Goal: Information Seeking & Learning: Learn about a topic

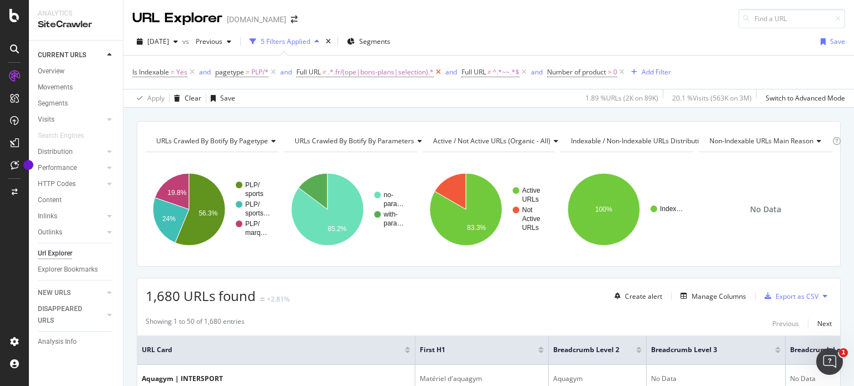
click at [438, 73] on icon at bounding box center [437, 72] width 9 height 11
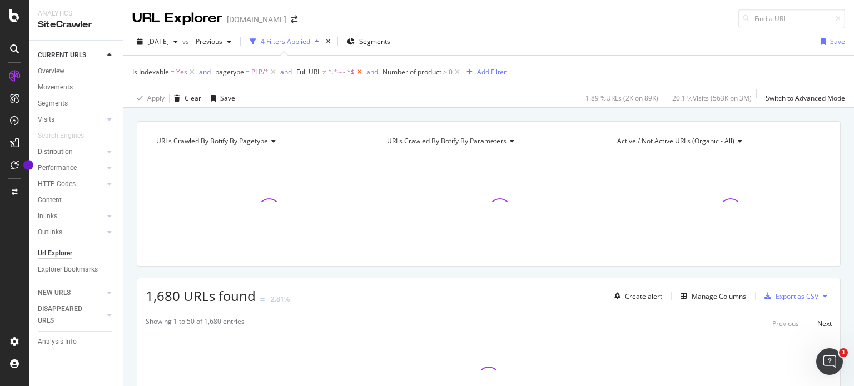
click at [358, 72] on icon at bounding box center [359, 72] width 9 height 11
drag, startPoint x: 370, startPoint y: 67, endPoint x: 313, endPoint y: 56, distance: 57.2
click at [313, 56] on div "Is Indexable = Yes and pagetype = PLP/* and Number of product > 0 Add Filter" at bounding box center [488, 72] width 712 height 33
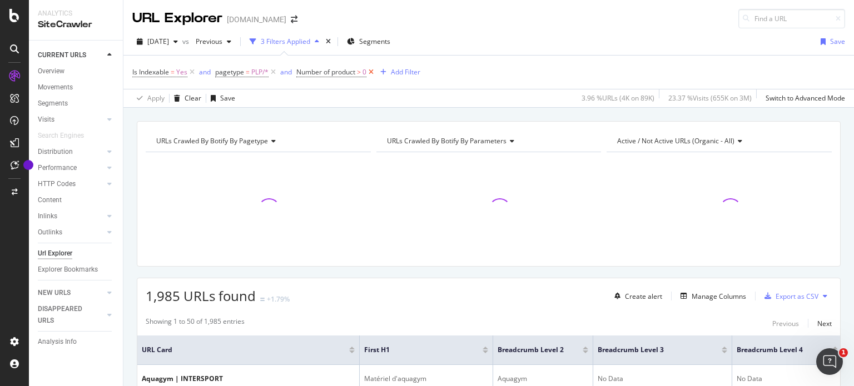
click at [376, 73] on icon at bounding box center [370, 72] width 9 height 11
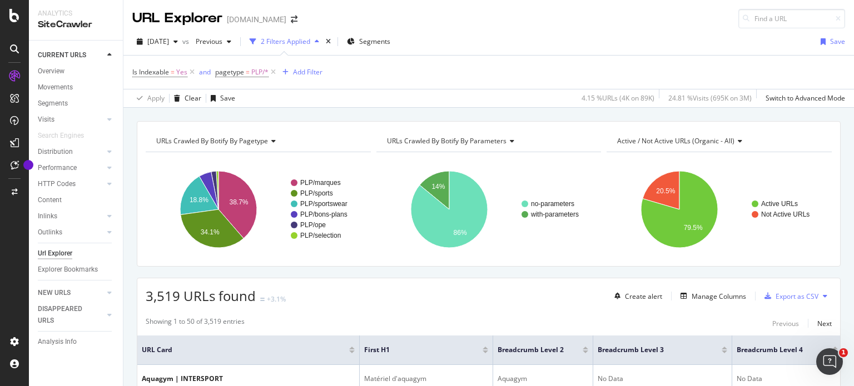
click at [303, 64] on div "Is Indexable = Yes and pagetype = PLP/* Add Filter" at bounding box center [227, 72] width 190 height 16
click at [300, 69] on div "Add Filter" at bounding box center [307, 71] width 29 height 9
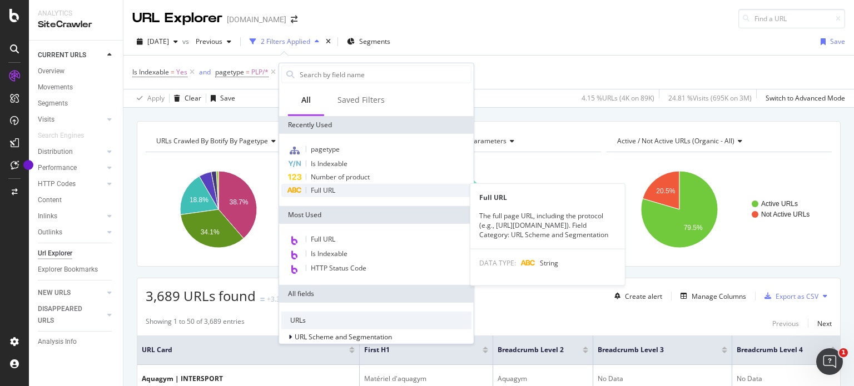
click at [349, 193] on div "Full URL" at bounding box center [376, 190] width 190 height 13
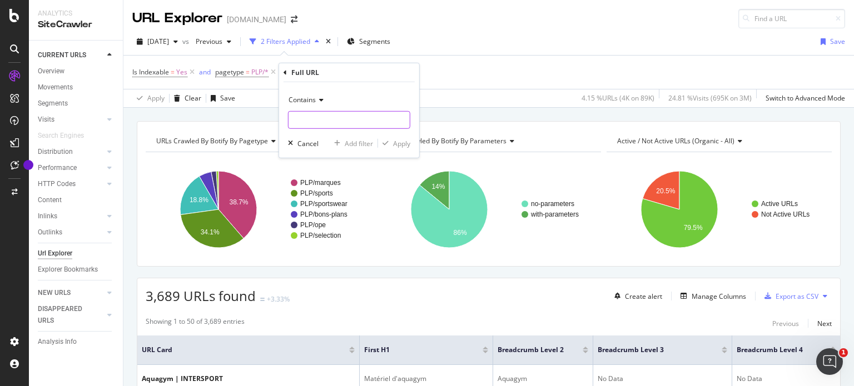
click at [356, 122] on input "text" at bounding box center [348, 120] width 121 height 18
type input "="
click at [388, 143] on div "button" at bounding box center [385, 143] width 15 height 7
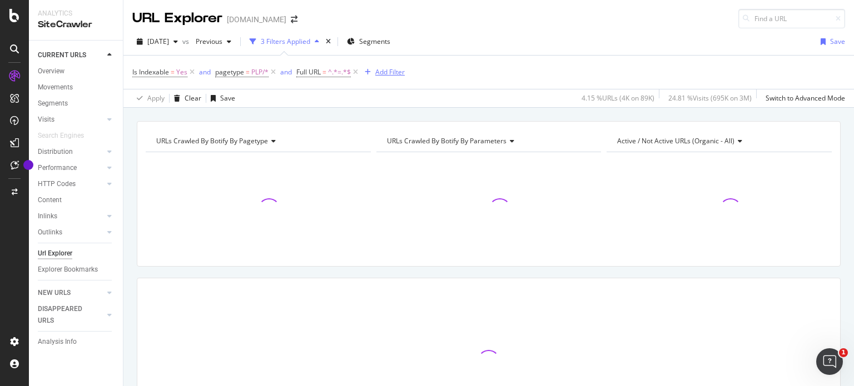
click at [378, 77] on div "Add Filter" at bounding box center [382, 72] width 44 height 12
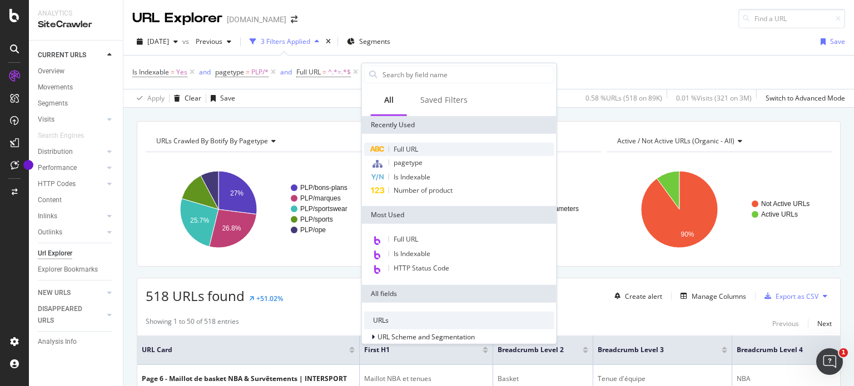
click at [418, 148] on div "Full URL" at bounding box center [459, 149] width 190 height 13
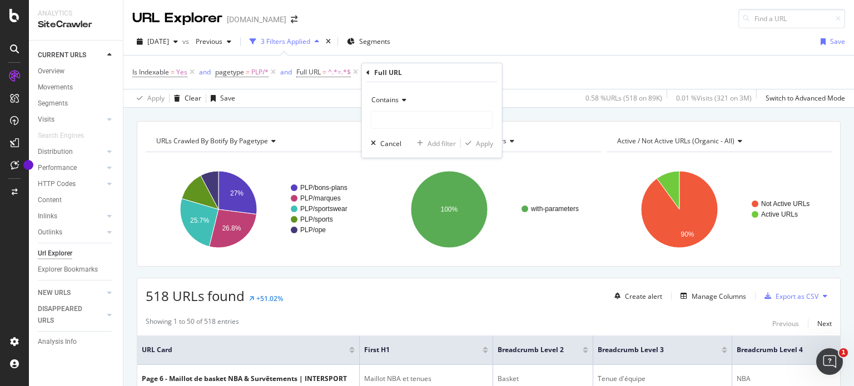
click at [393, 91] on div "Contains" at bounding box center [432, 100] width 122 height 18
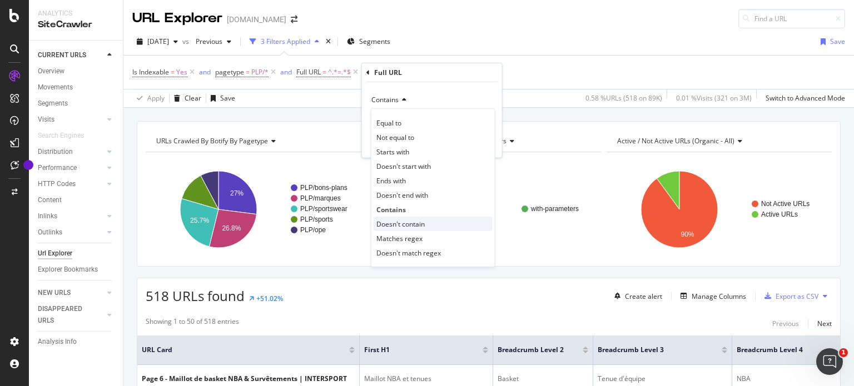
click at [417, 226] on span "Doesn't contain" at bounding box center [400, 223] width 48 height 9
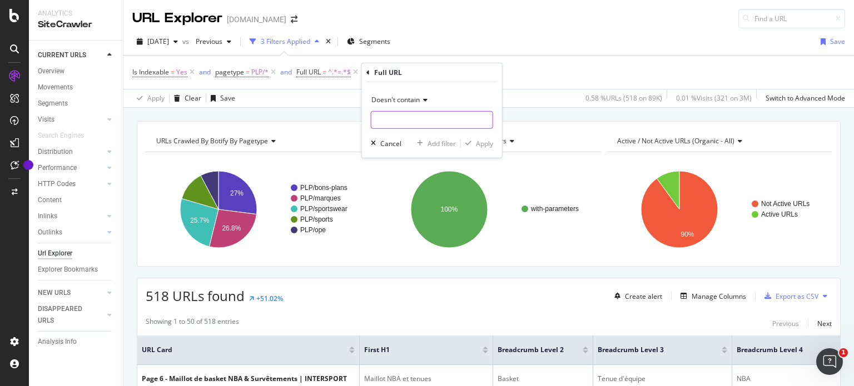
click at [402, 119] on input "text" at bounding box center [431, 120] width 121 height 18
type input "="
type input "page="
click at [481, 143] on div "Apply" at bounding box center [484, 142] width 17 height 9
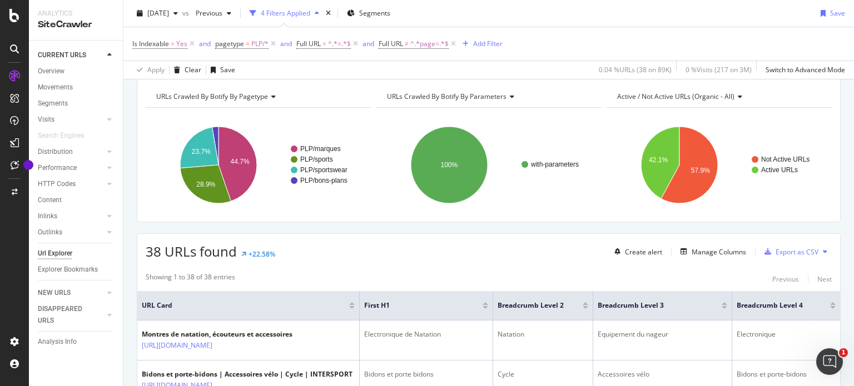
scroll to position [117, 0]
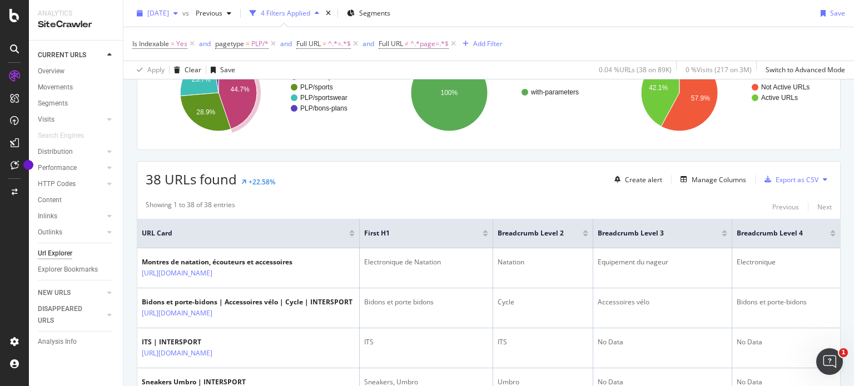
click at [182, 11] on div "button" at bounding box center [175, 13] width 13 height 7
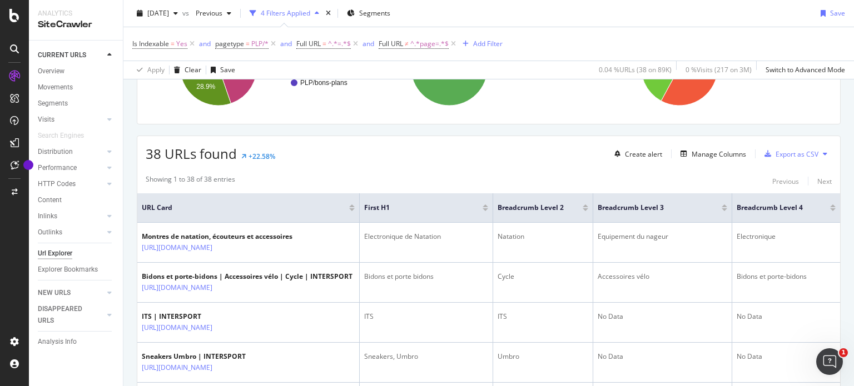
scroll to position [144, 0]
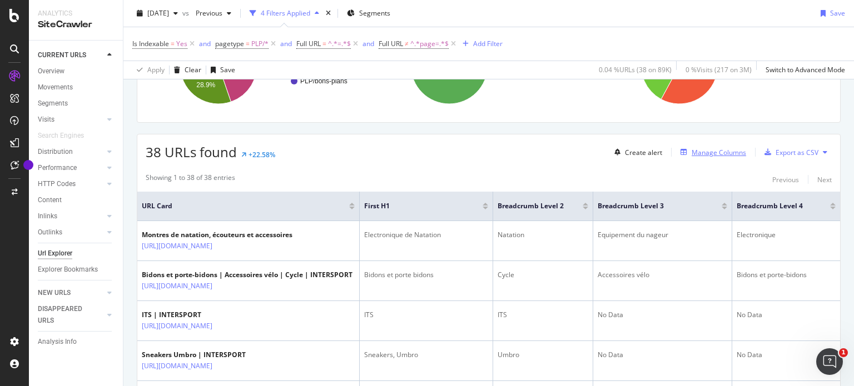
click at [700, 151] on div "Manage Columns" at bounding box center [718, 152] width 54 height 9
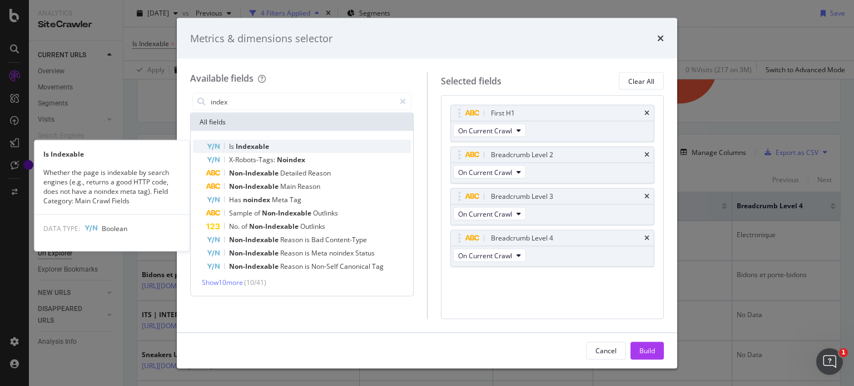
type input "index"
click at [265, 147] on span "Indexable" at bounding box center [252, 146] width 33 height 9
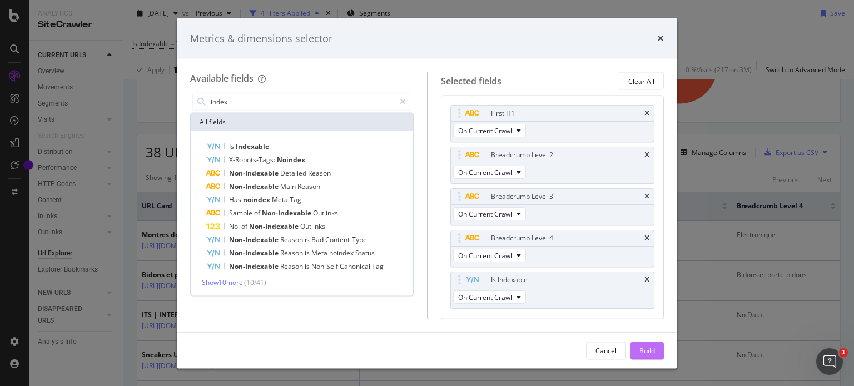
click at [652, 349] on div "Build" at bounding box center [647, 350] width 16 height 9
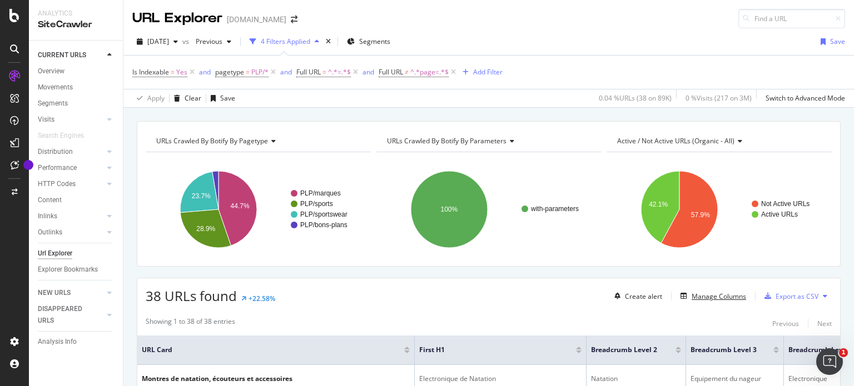
scroll to position [16, 0]
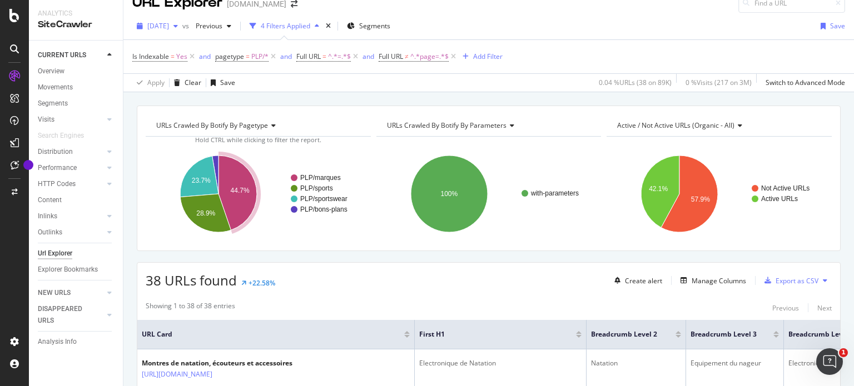
click at [169, 23] on span "[DATE]" at bounding box center [158, 25] width 22 height 9
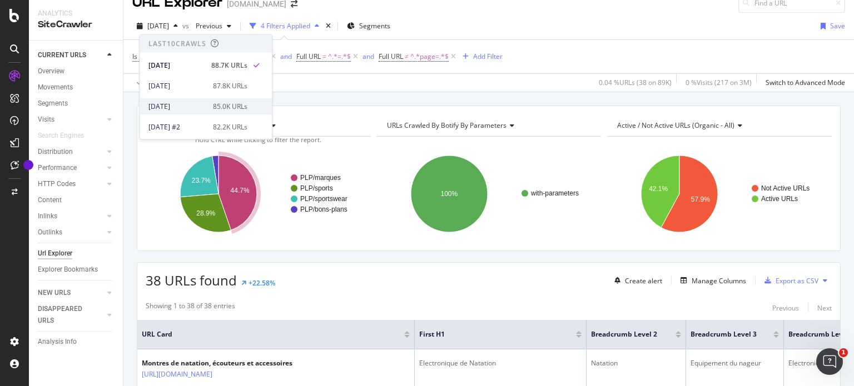
click at [193, 109] on div "2025 May. 6th" at bounding box center [177, 106] width 58 height 10
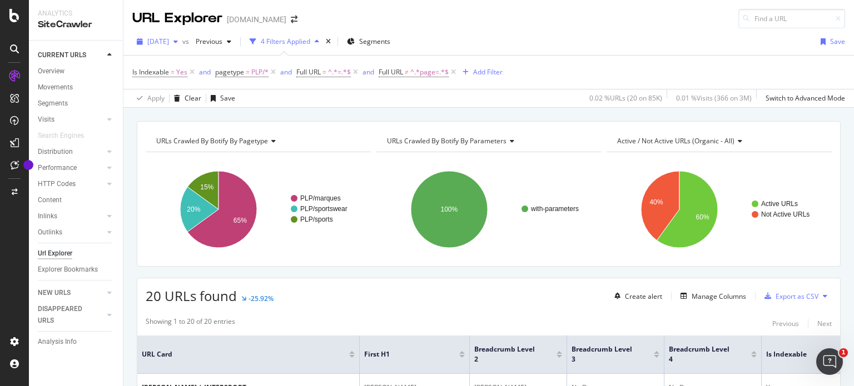
click at [162, 37] on span "2025 May. 6th" at bounding box center [158, 41] width 22 height 9
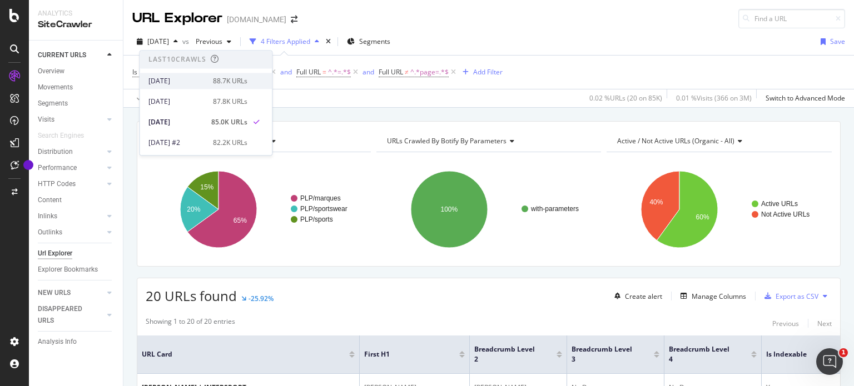
click at [193, 79] on div "[DATE]" at bounding box center [177, 81] width 58 height 10
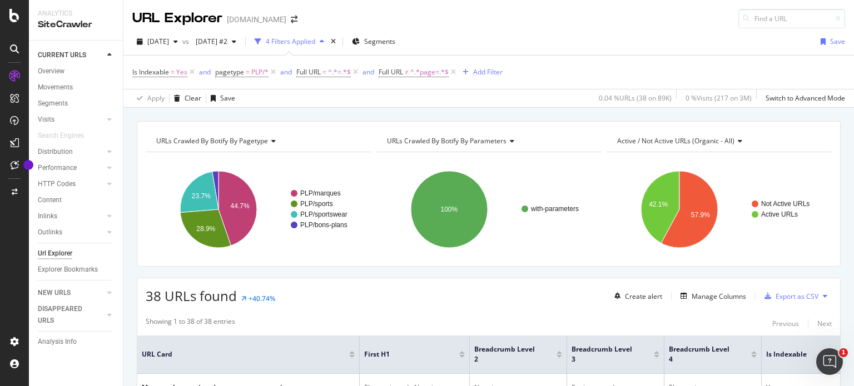
click at [49, 250] on div "Url Explorer" at bounding box center [55, 254] width 34 height 12
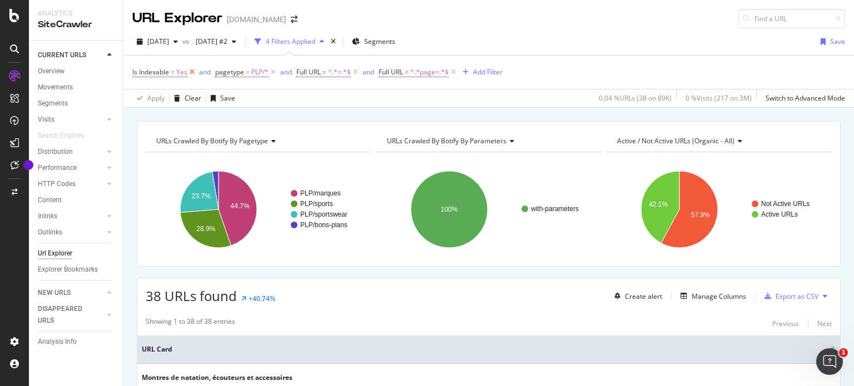
click at [191, 71] on icon at bounding box center [191, 72] width 9 height 11
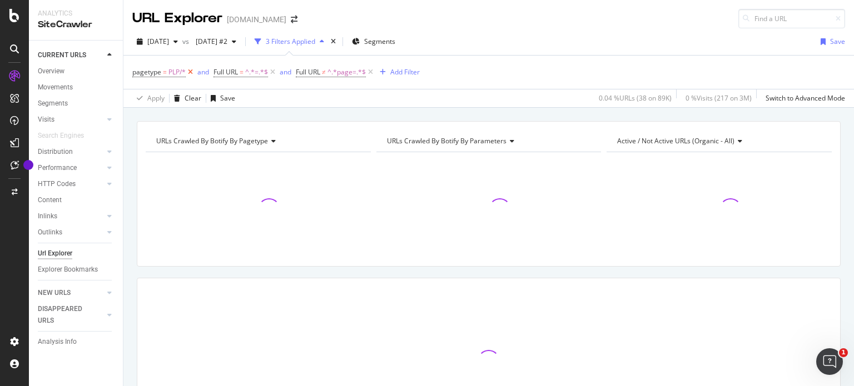
click at [191, 71] on icon at bounding box center [190, 72] width 9 height 11
click at [191, 71] on icon at bounding box center [191, 72] width 9 height 11
click at [191, 71] on span "^.*page=.*$" at bounding box center [183, 72] width 38 height 16
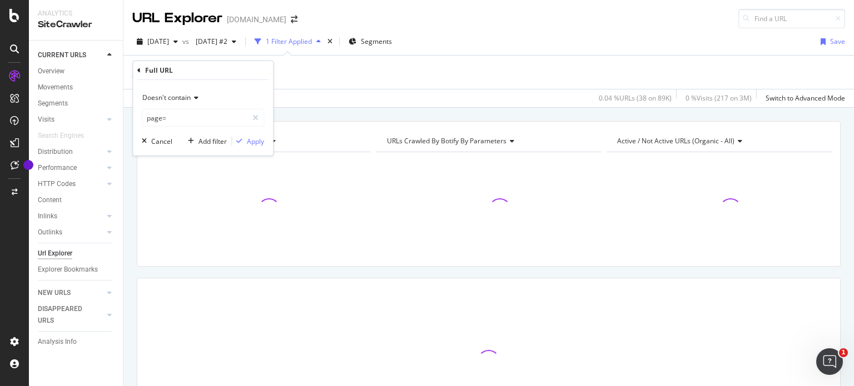
click at [315, 71] on div "Full URL ≠ ^.*page=.*$ Add Filter" at bounding box center [488, 72] width 712 height 33
click at [208, 72] on icon at bounding box center [206, 72] width 9 height 11
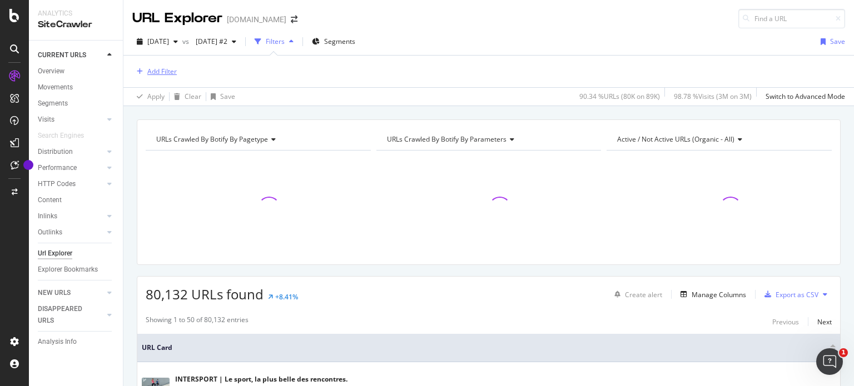
click at [172, 73] on div "Add Filter" at bounding box center [161, 71] width 29 height 9
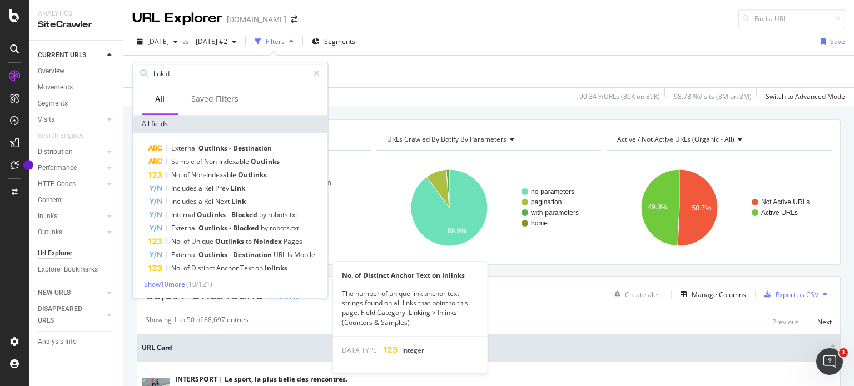
type input "link"
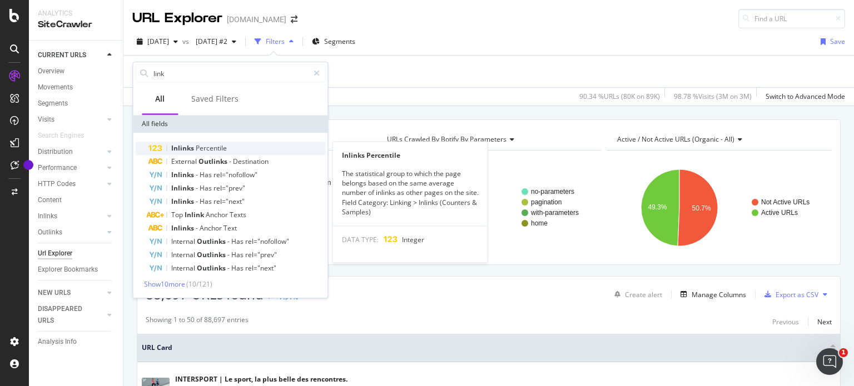
scroll to position [17, 0]
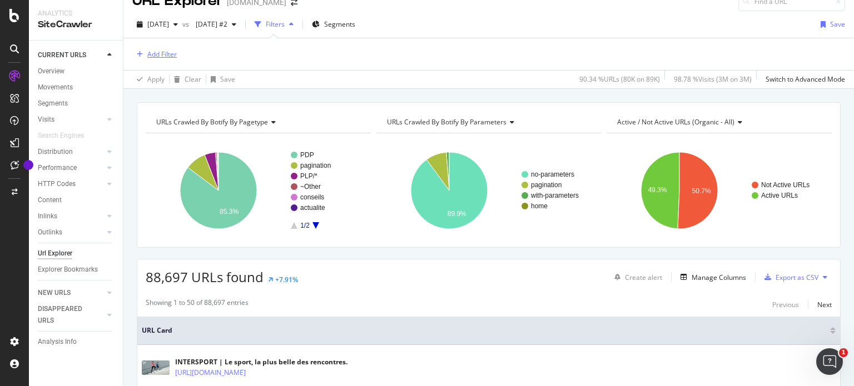
click at [169, 57] on div "Add Filter" at bounding box center [161, 53] width 29 height 9
click at [387, 82] on div "Apply Clear Save 90.34 % URLs ( 80K on 89K ) 98.78 % Visits ( 3M on 3M ) Switch…" at bounding box center [488, 79] width 730 height 18
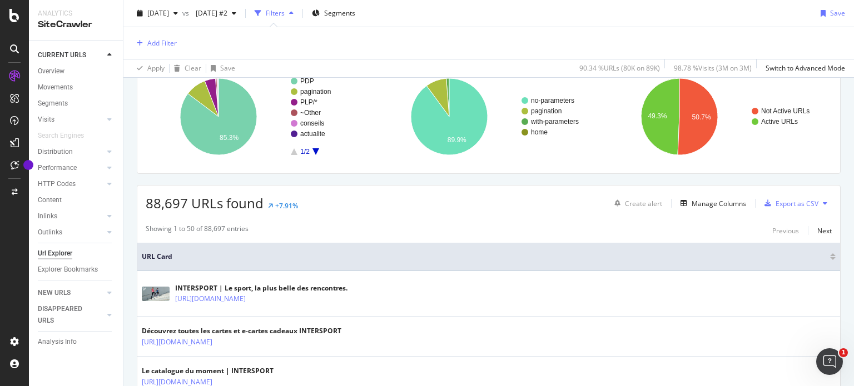
scroll to position [0, 0]
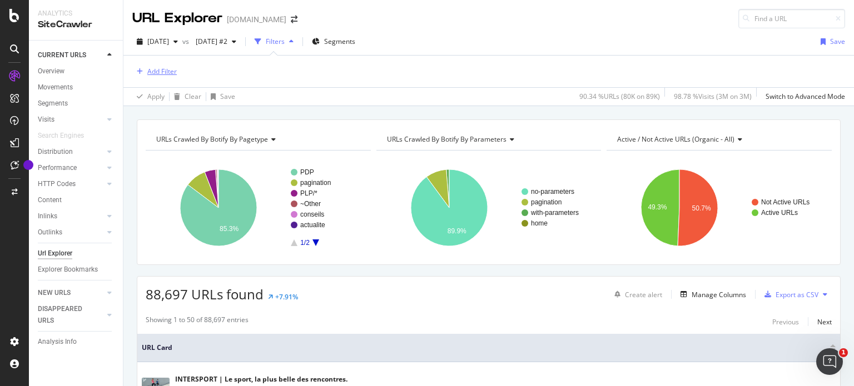
click at [159, 73] on div "Add Filter" at bounding box center [161, 71] width 29 height 9
click at [156, 67] on div "Add Filter" at bounding box center [161, 71] width 29 height 9
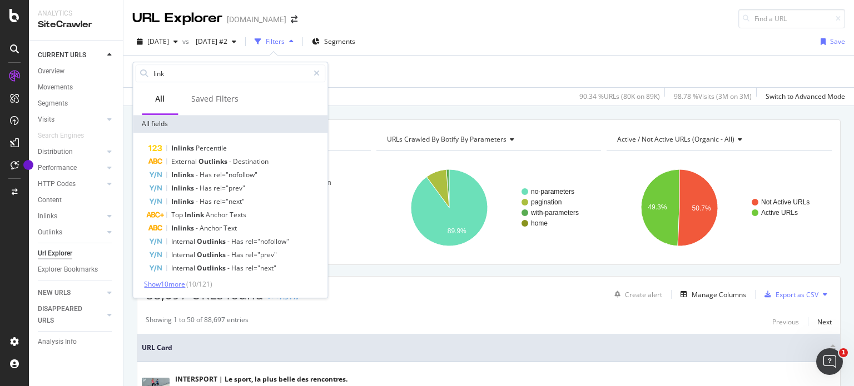
click at [179, 282] on span "Show 10 more" at bounding box center [164, 284] width 41 height 9
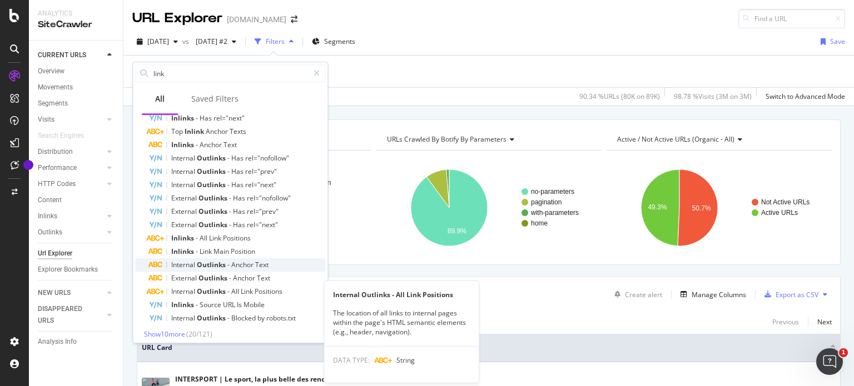
scroll to position [87, 0]
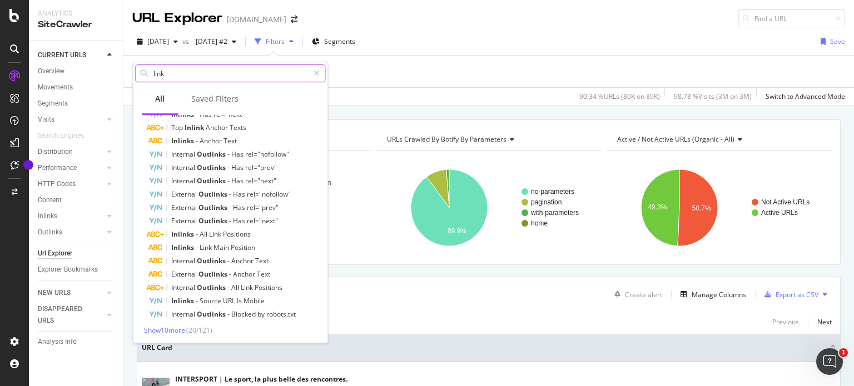
click at [251, 76] on input "link" at bounding box center [230, 73] width 156 height 17
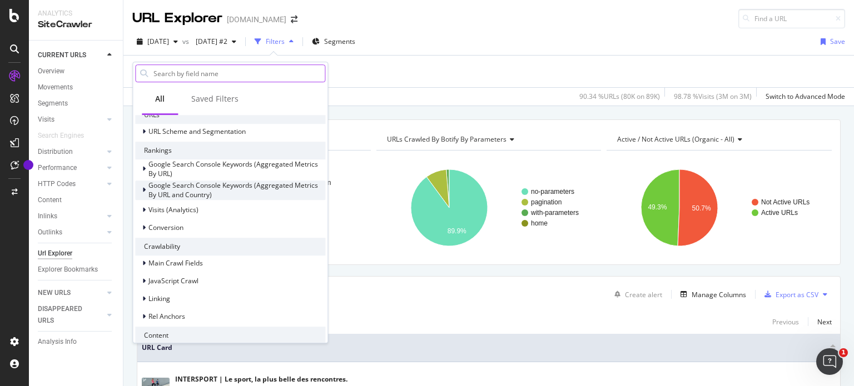
scroll to position [226, 0]
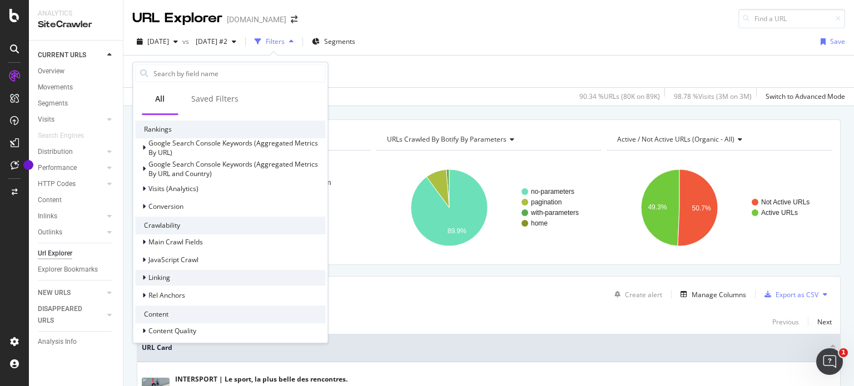
click at [140, 273] on div "Linking" at bounding box center [152, 277] width 35 height 11
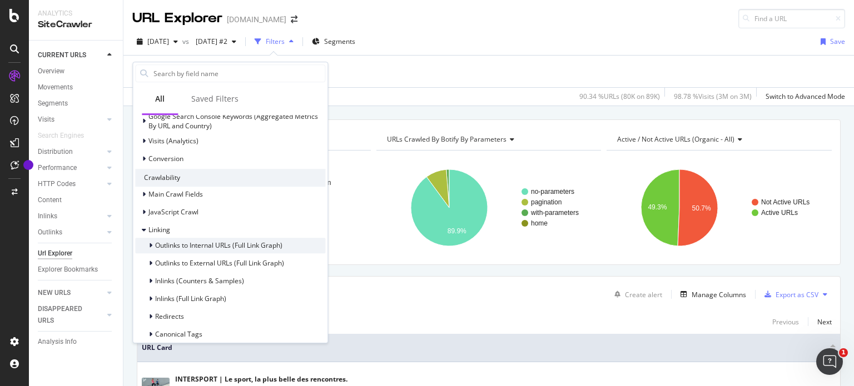
scroll to position [274, 0]
click at [151, 243] on icon at bounding box center [150, 245] width 3 height 7
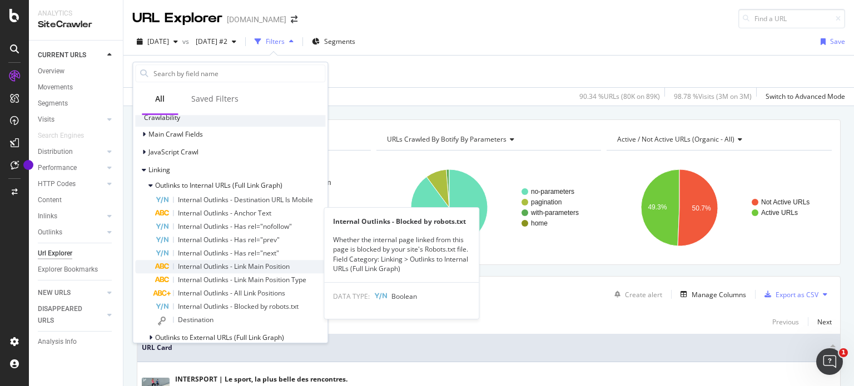
scroll to position [336, 0]
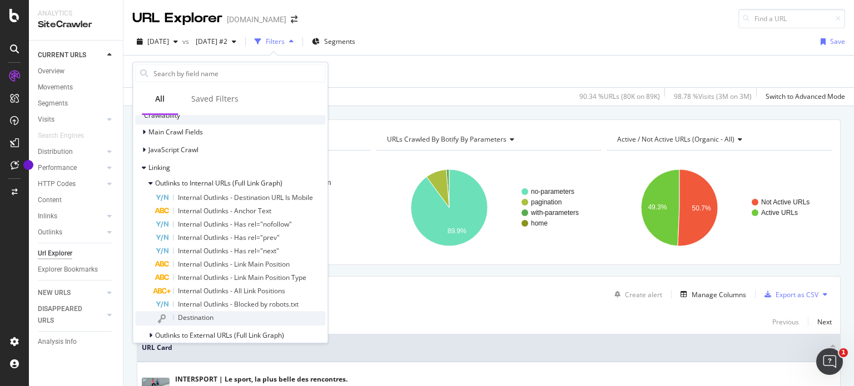
click at [219, 322] on div "Destination" at bounding box center [240, 318] width 170 height 14
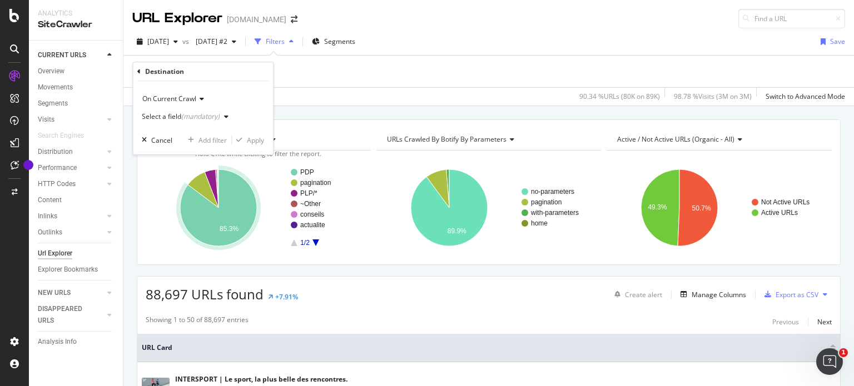
drag, startPoint x: 200, startPoint y: 123, endPoint x: 182, endPoint y: 120, distance: 18.0
click at [182, 120] on div "Select a field (mandatory)" at bounding box center [187, 116] width 91 height 17
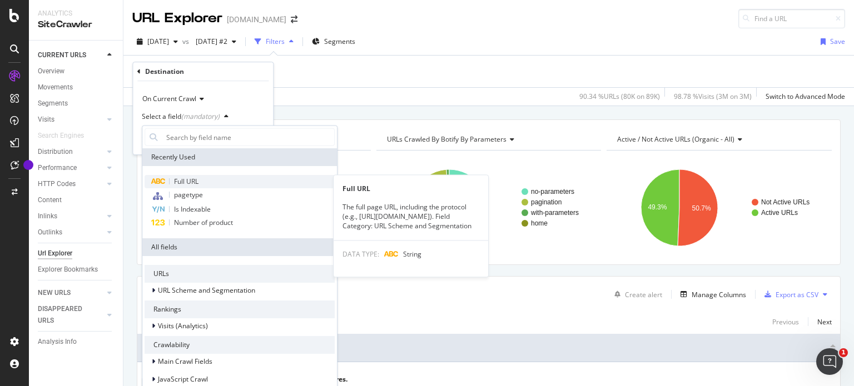
click at [209, 182] on div "Full URL" at bounding box center [239, 181] width 190 height 13
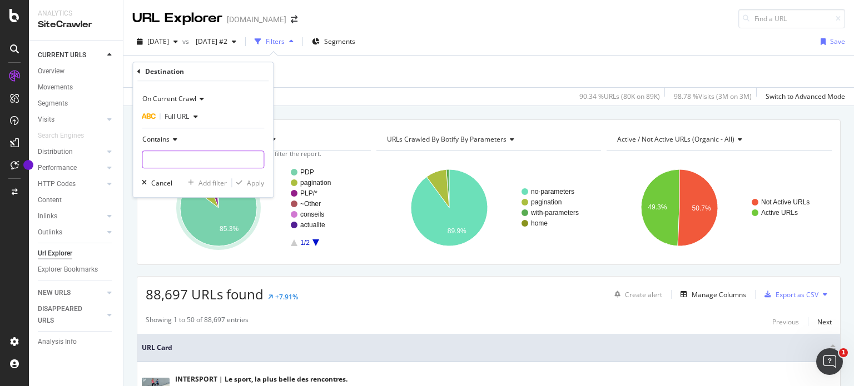
click at [192, 157] on input "text" at bounding box center [202, 160] width 121 height 18
type input "g"
type input "fbclid"
click at [251, 184] on div "Apply" at bounding box center [255, 182] width 17 height 9
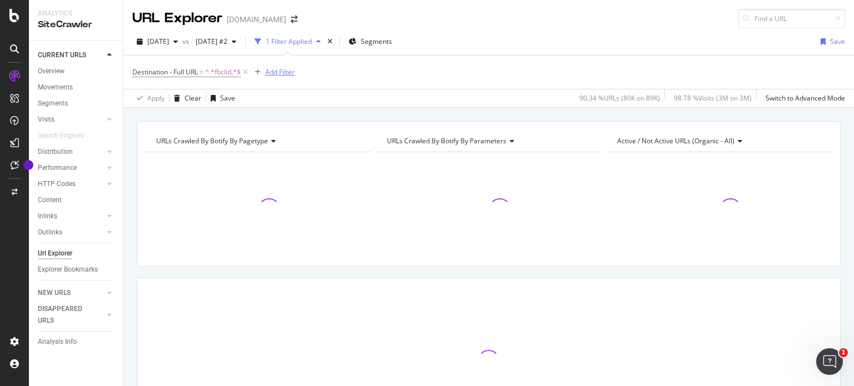
click at [278, 73] on div "Add Filter" at bounding box center [279, 71] width 29 height 9
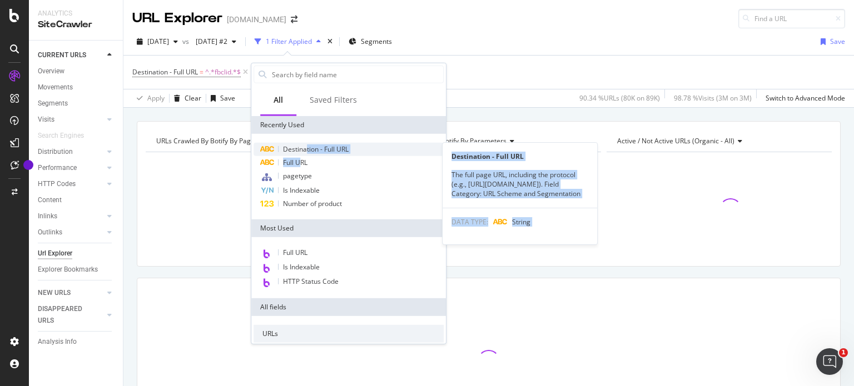
drag, startPoint x: 301, startPoint y: 159, endPoint x: 307, endPoint y: 148, distance: 12.7
click at [307, 148] on div "Destination - Full URL Destination - Full URL The full page URL, including the …" at bounding box center [348, 177] width 190 height 68
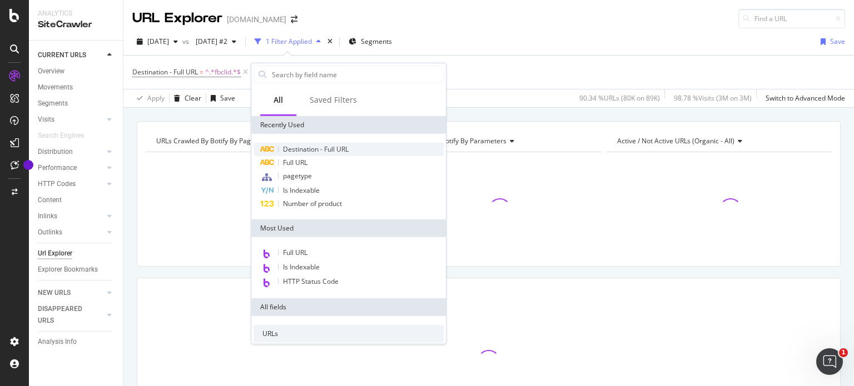
click at [302, 148] on span "Destination - Full URL" at bounding box center [316, 148] width 66 height 9
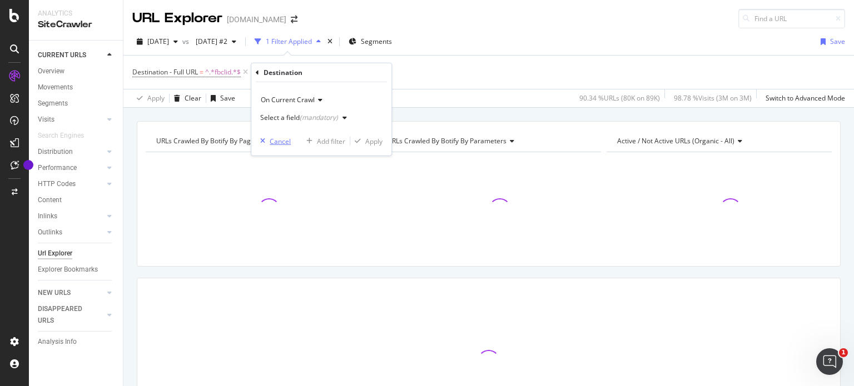
click at [278, 139] on div "Cancel" at bounding box center [280, 140] width 21 height 9
click at [274, 74] on div "Add Filter" at bounding box center [279, 71] width 29 height 9
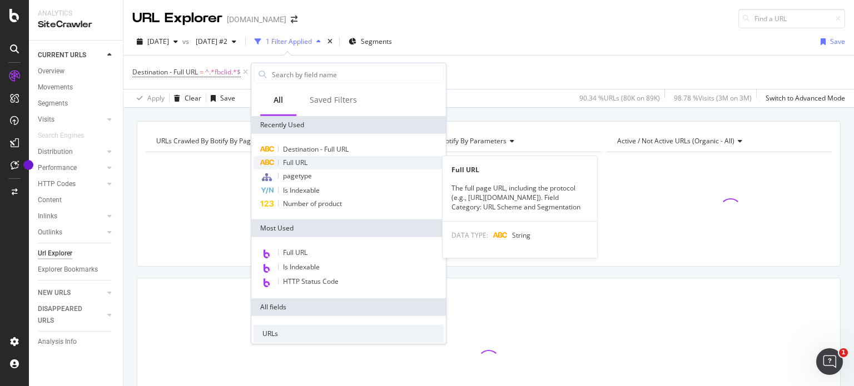
click at [302, 156] on div "Full URL" at bounding box center [348, 162] width 190 height 13
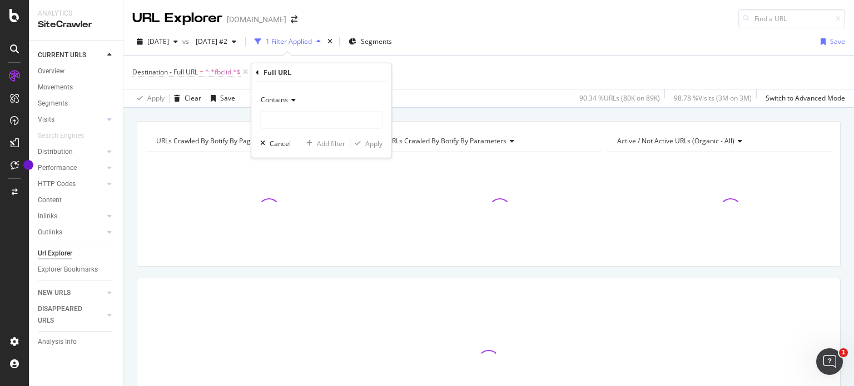
click at [288, 97] on icon at bounding box center [292, 100] width 8 height 7
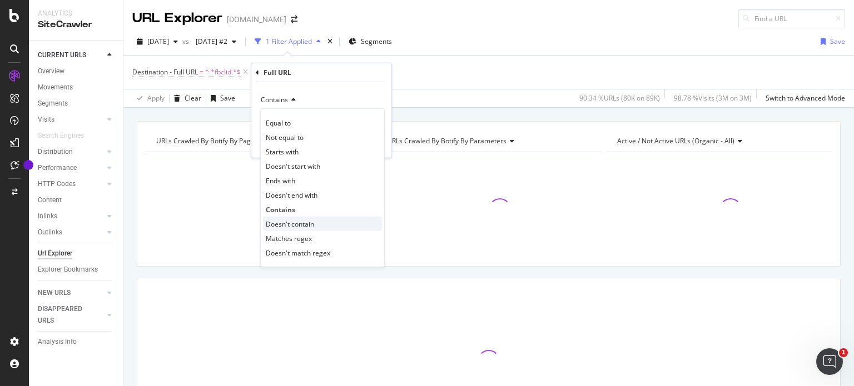
click at [313, 222] on span "Doesn't contain" at bounding box center [290, 223] width 48 height 9
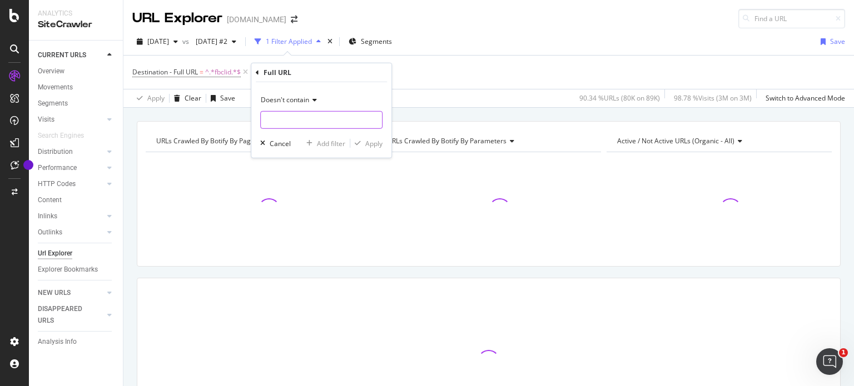
click at [304, 116] on input "text" at bounding box center [321, 120] width 121 height 18
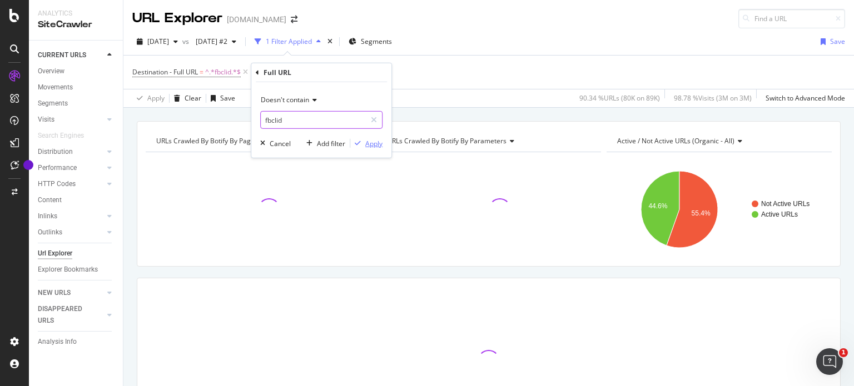
type input "fbclid"
click at [376, 146] on div "Apply" at bounding box center [373, 142] width 17 height 9
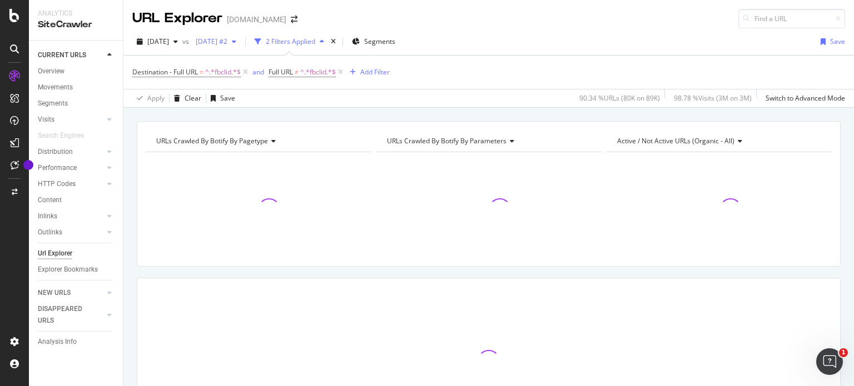
click at [227, 45] on span "2025 Apr. 4th #2" at bounding box center [209, 41] width 36 height 9
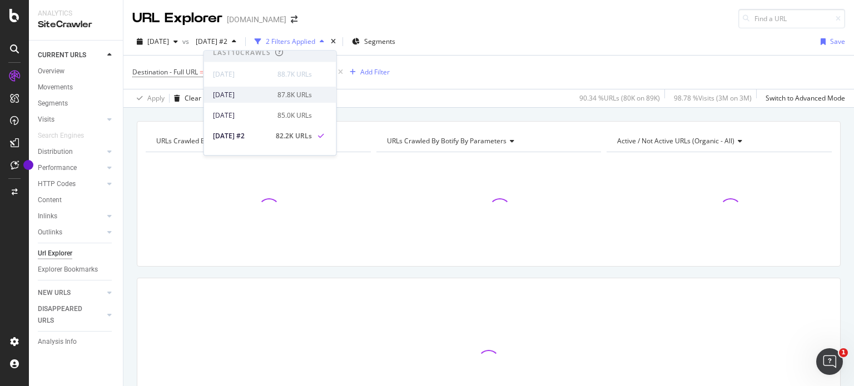
scroll to position [6, 0]
click at [280, 111] on div "85.0K URLs" at bounding box center [294, 116] width 34 height 10
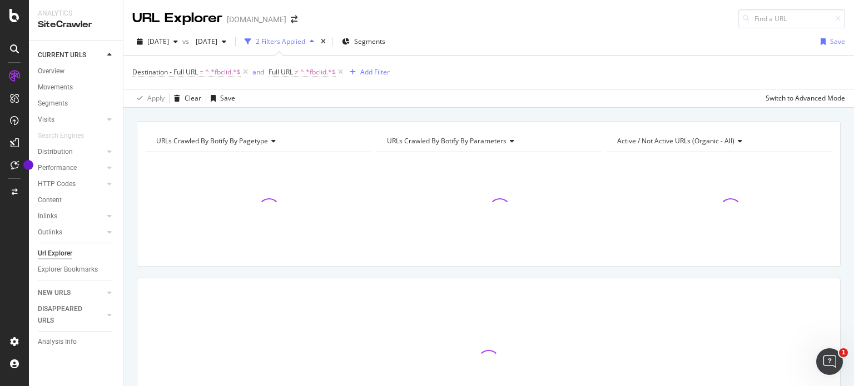
click at [332, 112] on div "URLs Crawled By Botify By pagetype Chart (by Value) Table Expand Export as CSV …" at bounding box center [488, 121] width 730 height 27
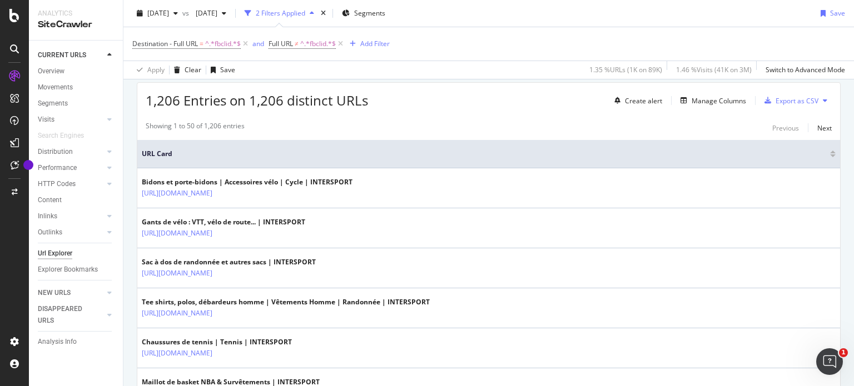
scroll to position [195, 0]
click at [715, 104] on div "Manage Columns" at bounding box center [718, 101] width 54 height 9
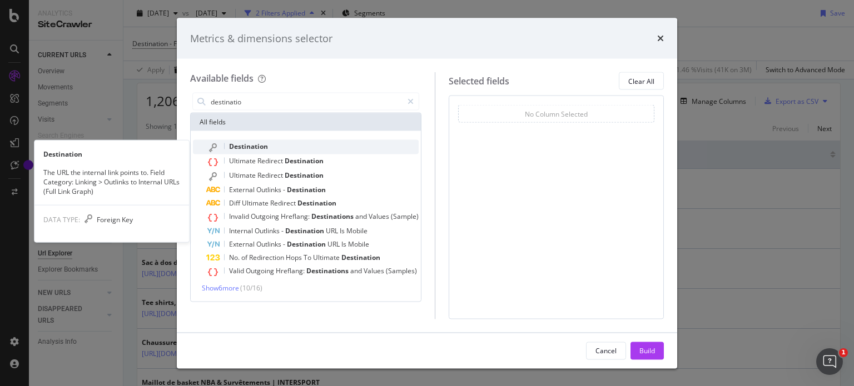
type input "destinatio"
click at [267, 146] on span "Destination" at bounding box center [248, 146] width 39 height 9
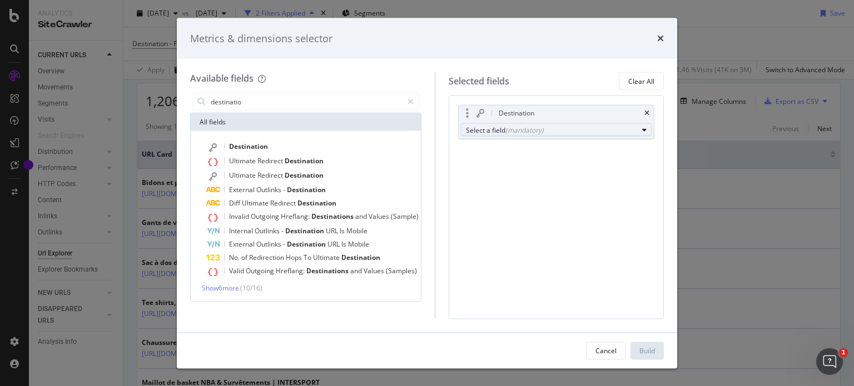
click at [529, 131] on div "(mandatory)" at bounding box center [524, 129] width 38 height 9
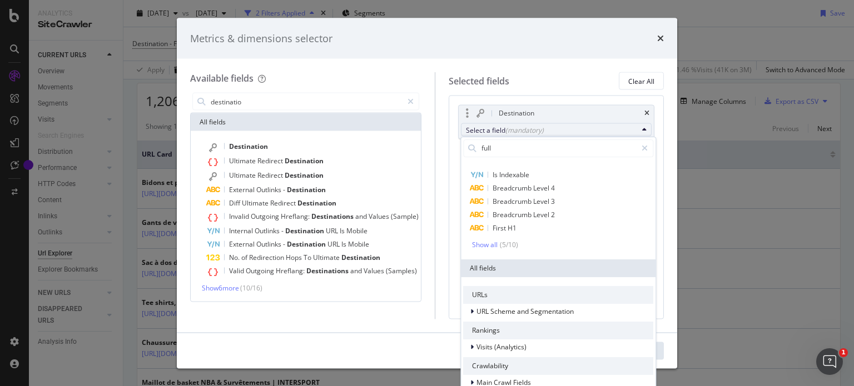
scroll to position [0, 0]
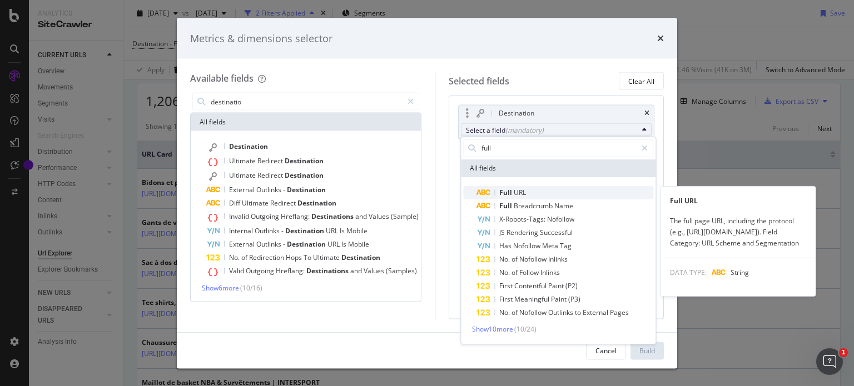
type input "full"
click at [511, 186] on div "Full URL" at bounding box center [500, 192] width 49 height 13
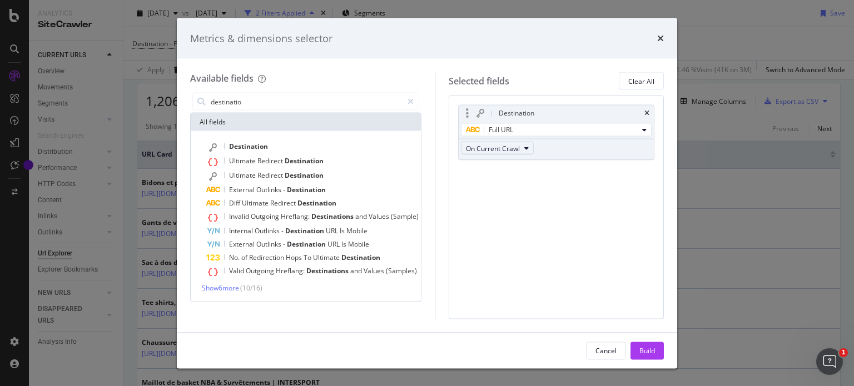
click at [513, 147] on span "On Current Crawl" at bounding box center [493, 147] width 54 height 9
click at [647, 352] on div "Build" at bounding box center [647, 350] width 16 height 9
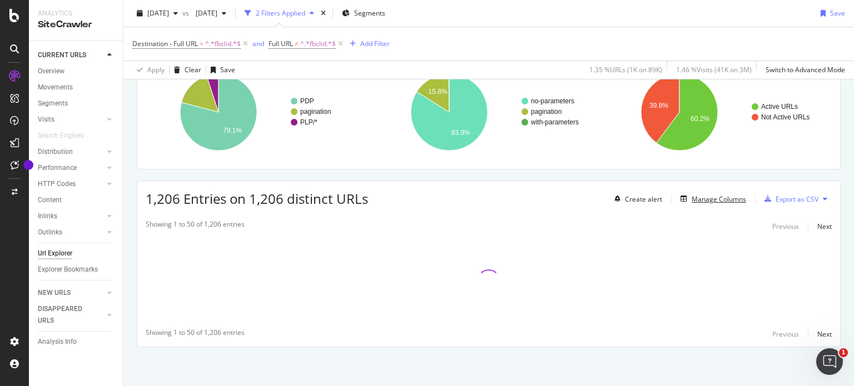
scroll to position [96, 0]
click at [549, 179] on div "URLs Crawled By Botify By pagetype Chart (by Value) Table Expand Export as CSV …" at bounding box center [488, 206] width 730 height 362
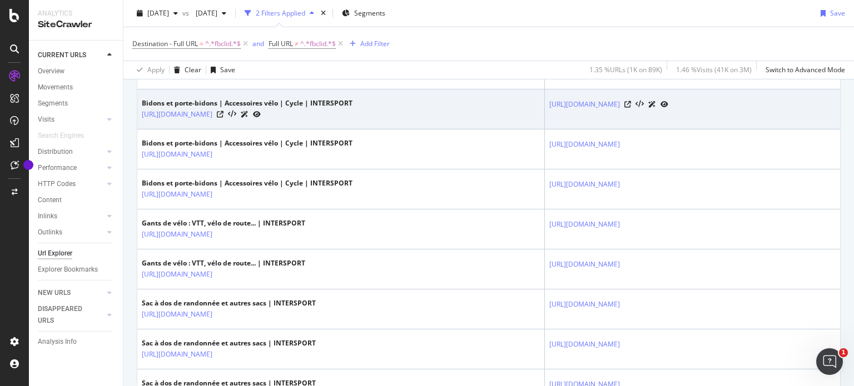
scroll to position [345, 0]
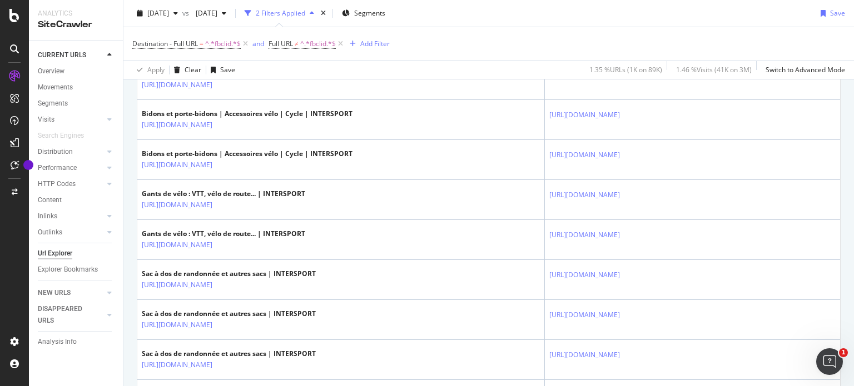
click at [458, 31] on div "Destination - Full URL = ^.*fbclid.*$ and Full URL ≠ ^.*fbclid.*$ Add Filter" at bounding box center [488, 43] width 712 height 33
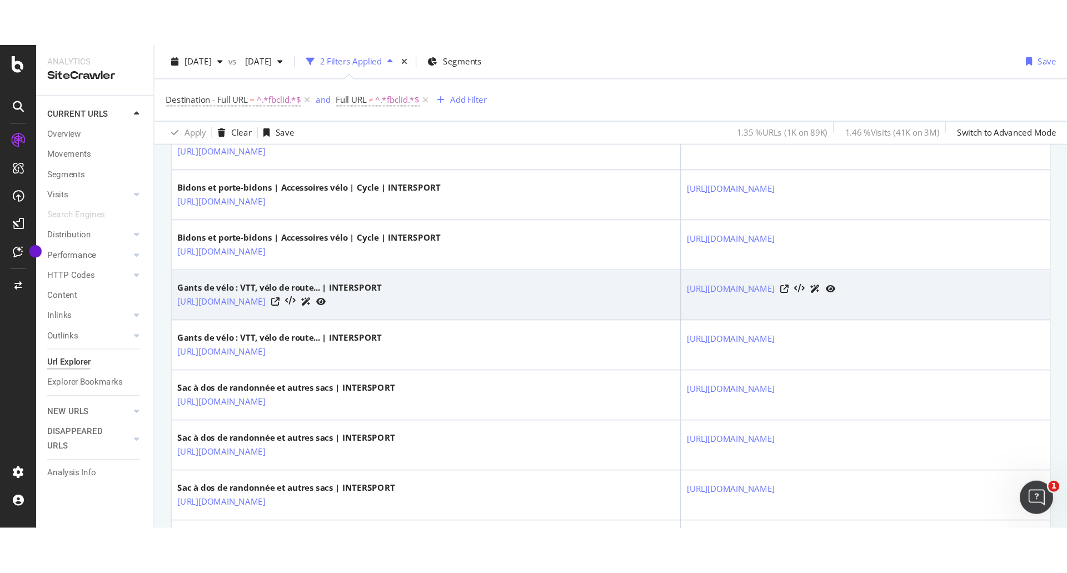
scroll to position [0, 0]
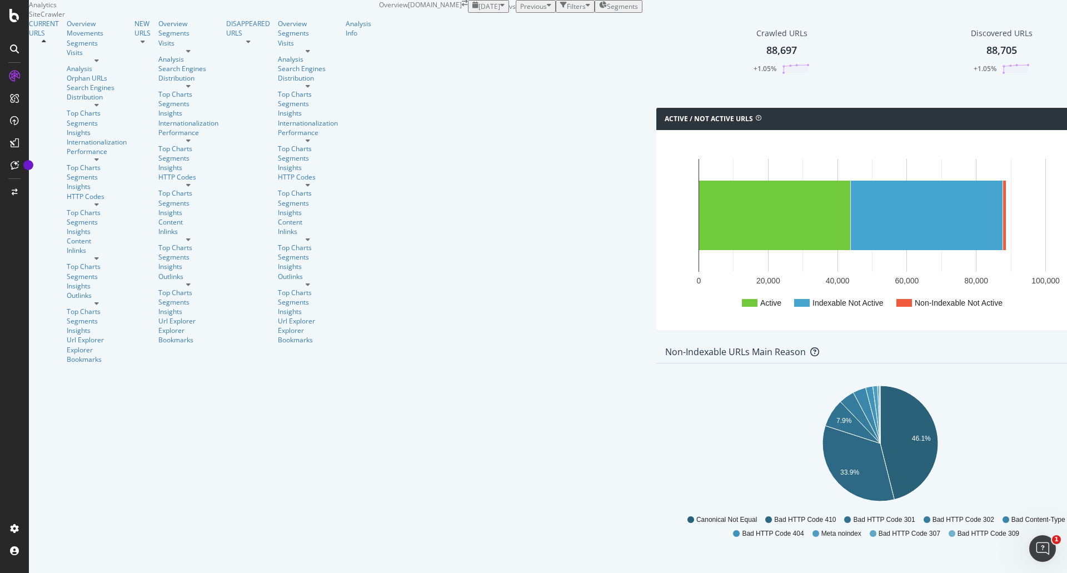
click at [756, 39] on div "Crawled URLs" at bounding box center [781, 33] width 51 height 11
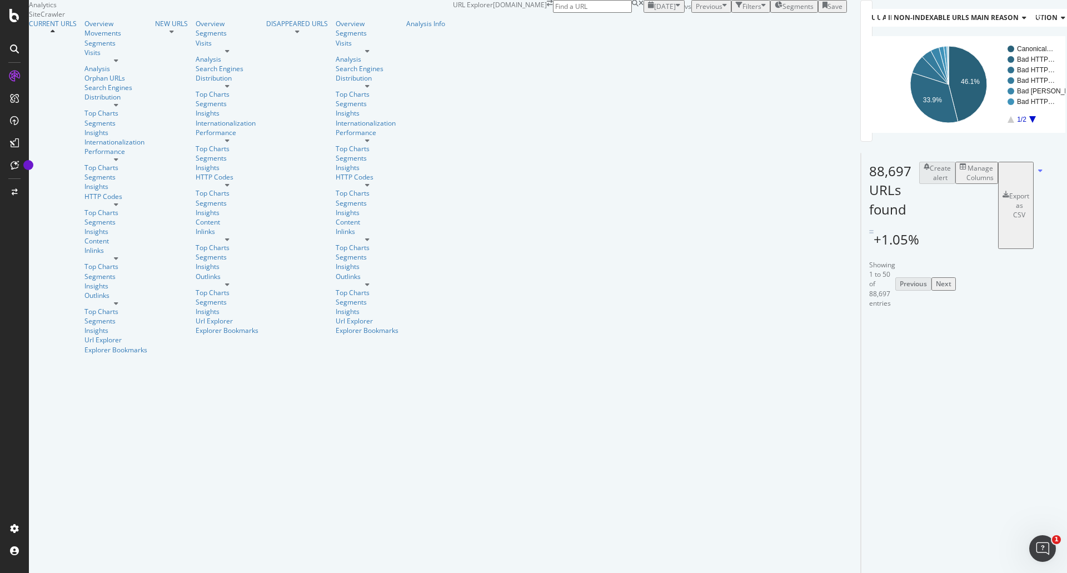
click at [1008, 123] on icon "A chart." at bounding box center [1011, 119] width 7 height 7
click at [986, 123] on icon "A chart." at bounding box center [989, 119] width 7 height 7
click at [996, 95] on text "conseils" at bounding box center [1008, 91] width 24 height 8
